Goal: Contribute content

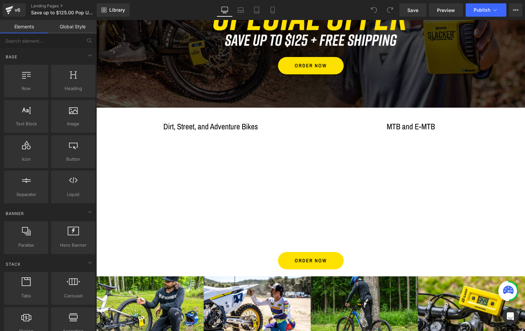
scroll to position [85, 0]
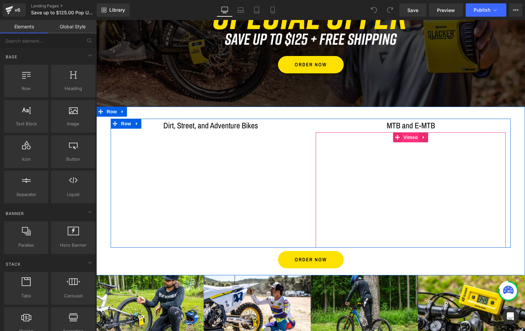
click at [409, 137] on span "Vimeo" at bounding box center [411, 137] width 18 height 10
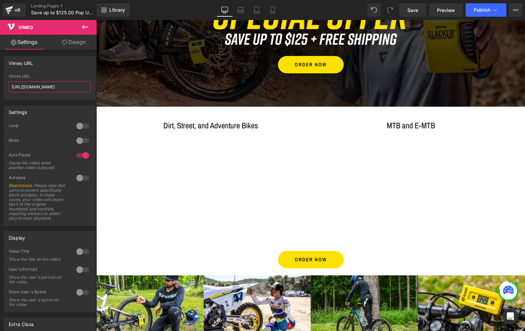
drag, startPoint x: 74, startPoint y: 86, endPoint x: -4, endPoint y: 82, distance: 77.5
click at [0, 82] on html "Vimeo You are previewing how the will restyle your page. You can not edit Eleme…" at bounding box center [262, 165] width 525 height 331
paste input "11525760?share=copy#t=0"
drag, startPoint x: 71, startPoint y: 87, endPoint x: 6, endPoint y: 88, distance: 65.7
click at [6, 88] on div "[URL][DOMAIN_NAME] Vimeo URL [URL][DOMAIN_NAME]" at bounding box center [49, 87] width 91 height 26
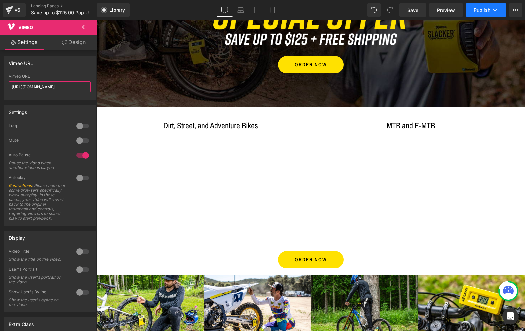
type input "[URL][DOMAIN_NAME]"
click at [481, 8] on span "Publish" at bounding box center [482, 9] width 17 height 5
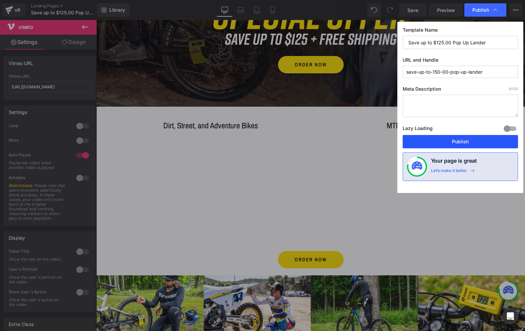
click at [450, 140] on button "Publish" at bounding box center [460, 141] width 115 height 13
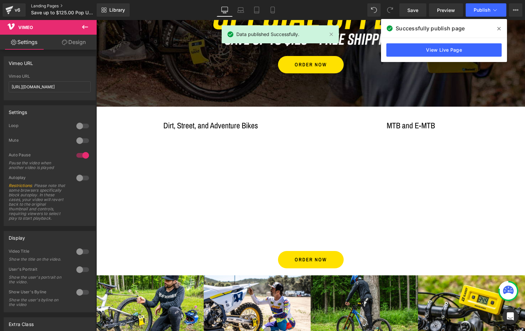
click at [48, 5] on link "Landing Pages" at bounding box center [69, 5] width 77 height 5
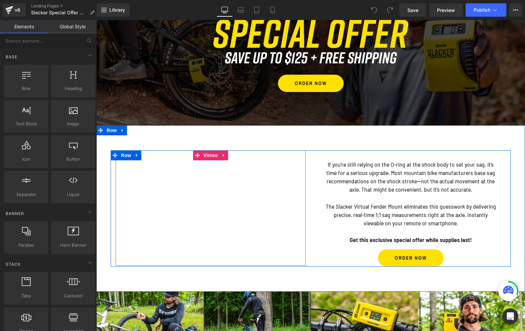
scroll to position [69, 0]
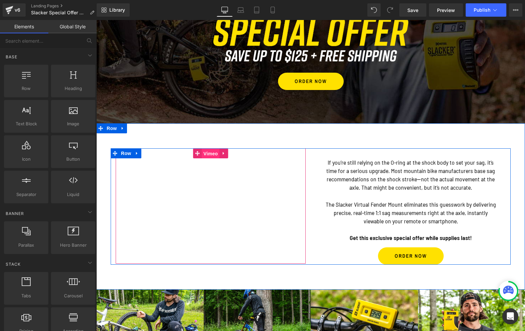
click at [207, 153] on span "Vimeo" at bounding box center [211, 154] width 18 height 10
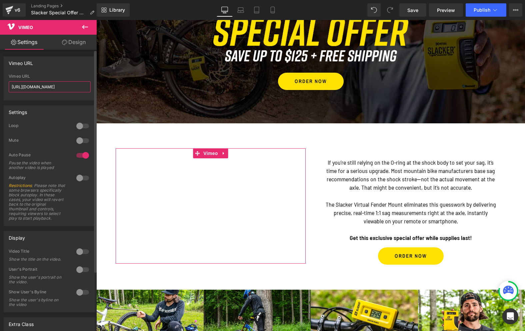
drag, startPoint x: 73, startPoint y: 86, endPoint x: 9, endPoint y: 85, distance: 64.1
click at [9, 85] on input "https://vimeo.com/1108468321" at bounding box center [50, 86] width 82 height 11
paste input "11525760"
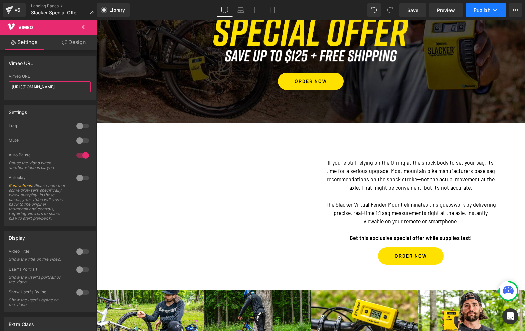
type input "[URL][DOMAIN_NAME]"
click at [479, 8] on span "Publish" at bounding box center [482, 9] width 17 height 5
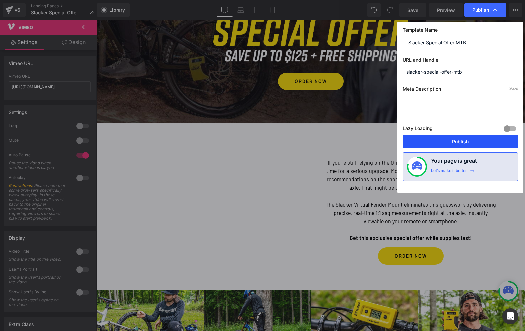
click at [462, 140] on button "Publish" at bounding box center [460, 141] width 115 height 13
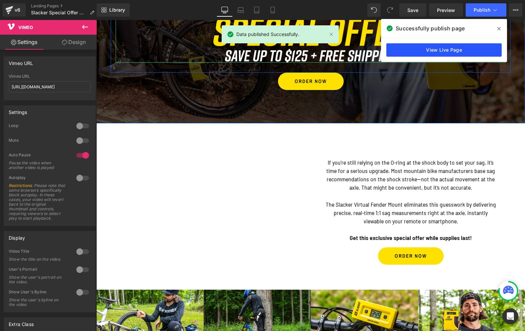
click at [431, 47] on link "View Live Page" at bounding box center [444, 49] width 115 height 13
